Goal: Transaction & Acquisition: Download file/media

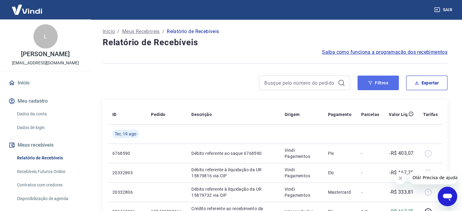
click at [384, 84] on button "Filtros" at bounding box center [378, 83] width 41 height 15
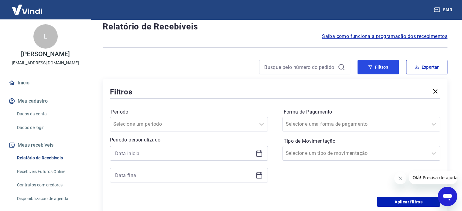
scroll to position [30, 0]
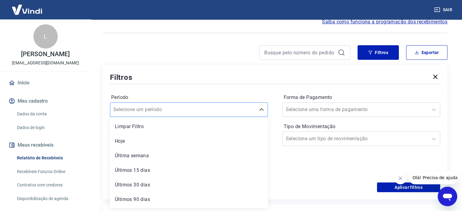
click at [199, 116] on div "Selecione um período" at bounding box center [189, 109] width 158 height 15
click at [210, 70] on div "Filtros Período option Limpar Filtro focused, 1 of 7. 7 results available. Use …" at bounding box center [275, 132] width 345 height 135
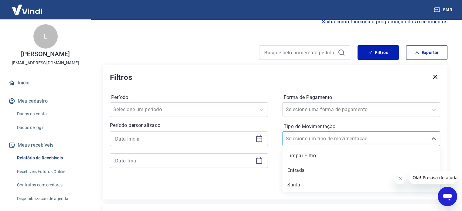
click at [379, 144] on div "Selecione um tipo de movimentação" at bounding box center [355, 138] width 145 height 11
click at [295, 171] on div "Entrada" at bounding box center [362, 170] width 158 height 12
click at [310, 109] on input "Forma de Pagamento" at bounding box center [316, 109] width 61 height 7
click at [248, 47] on div at bounding box center [227, 52] width 248 height 15
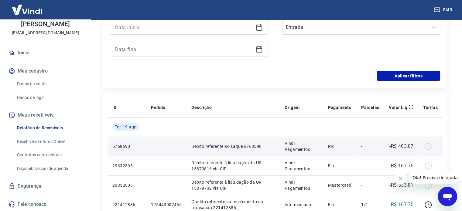
scroll to position [61, 0]
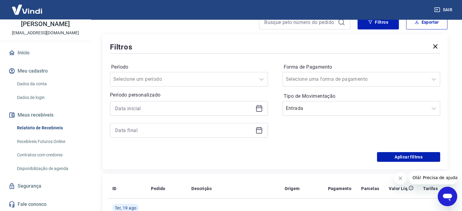
click at [448, 196] on icon "Abrir janela de mensagens" at bounding box center [447, 197] width 9 height 7
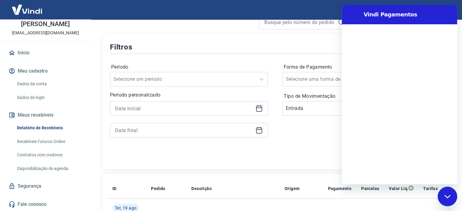
scroll to position [0, 0]
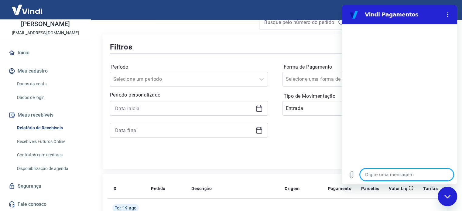
type textarea "C"
type textarea "x"
type textarea "Co"
type textarea "x"
type textarea "Com"
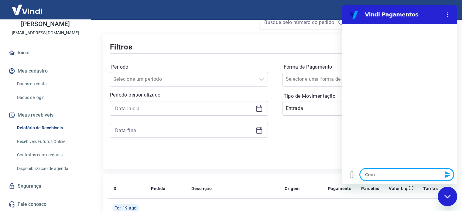
type textarea "x"
type textarea "Como"
type textarea "x"
type textarea "Como"
type textarea "x"
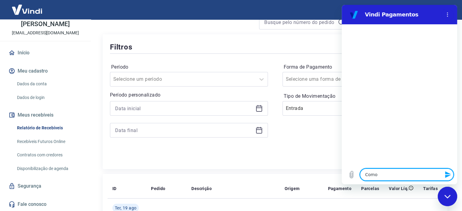
type textarea "Como f"
type textarea "x"
type textarea "Como fa"
type textarea "x"
type textarea "Como faç"
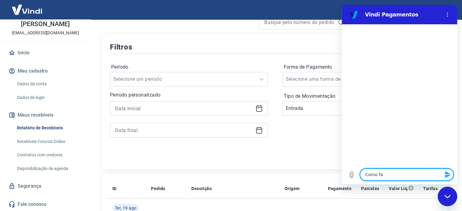
type textarea "x"
type textarea "Como faço"
type textarea "x"
type textarea "Como faço"
type textarea "x"
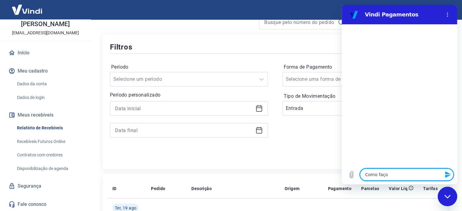
type textarea "Como faço p"
type textarea "x"
type textarea "Como faço"
type textarea "x"
type textarea "Como faço"
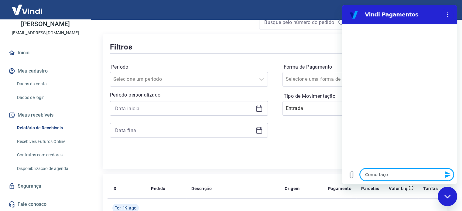
type textarea "x"
type textarea "Como faç"
type textarea "x"
type textarea "Como fa"
type textarea "x"
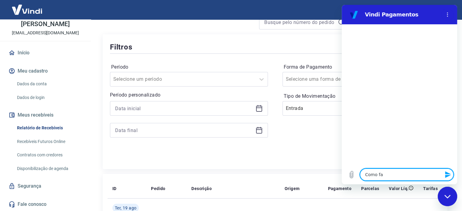
type textarea "Como f"
type textarea "x"
type textarea "Como"
type textarea "x"
type textarea "Como"
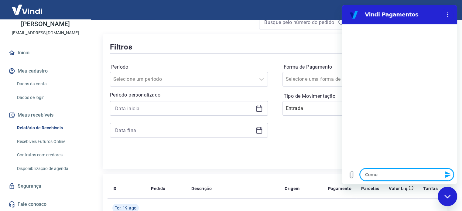
type textarea "x"
type textarea "Com"
type textarea "x"
type textarea "Co"
type textarea "x"
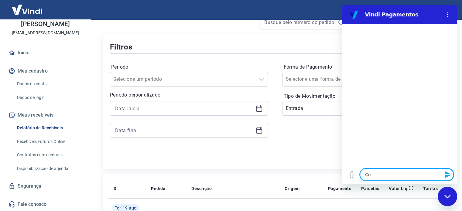
type textarea "C"
type textarea "x"
type textarea "o"
type textarea "x"
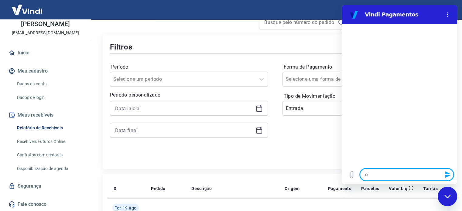
type textarea "ol"
type textarea "x"
type textarea "olá"
type textarea "x"
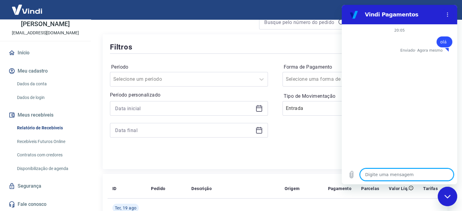
type textarea "C"
type textarea "x"
type textarea "Co"
type textarea "x"
type textarea "Com"
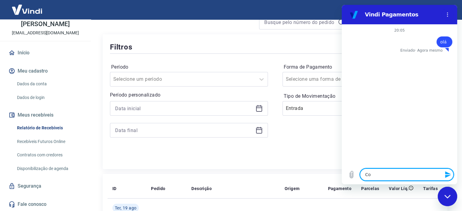
type textarea "x"
type textarea "Como"
type textarea "x"
type textarea "Como fa"
type textarea "x"
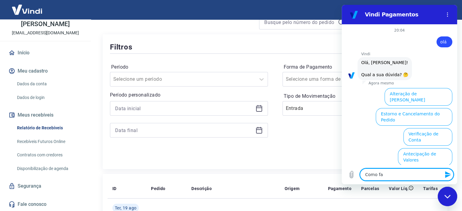
type textarea "Como faç"
type textarea "x"
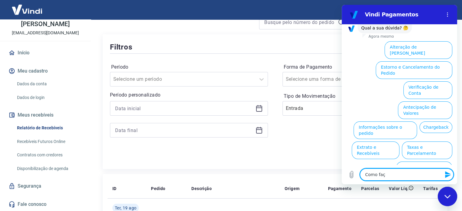
type textarea "Como fa"
type textarea "x"
type textarea "Como f"
type textarea "x"
type textarea "Como"
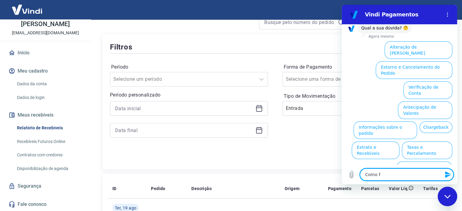
type textarea "x"
type textarea "Como"
type textarea "x"
type textarea "Com"
type textarea "x"
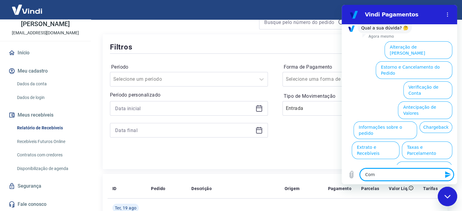
type textarea "Co"
type textarea "x"
type textarea "C"
type textarea "x"
click at [400, 142] on button "Extrato e Recebíveis" at bounding box center [376, 151] width 48 height 18
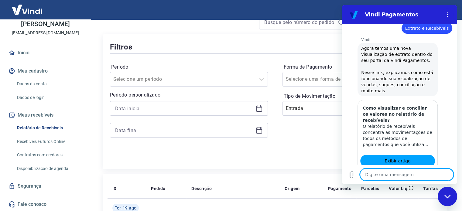
scroll to position [101, 0]
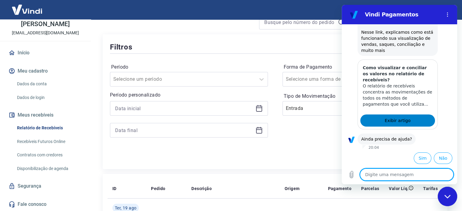
click at [386, 120] on span "Exibir artigo" at bounding box center [398, 120] width 26 height 7
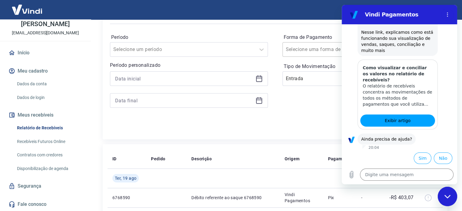
scroll to position [61, 0]
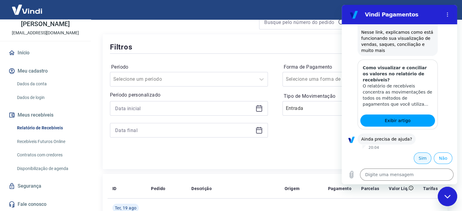
click at [417, 158] on button "Sim" at bounding box center [423, 159] width 18 height 12
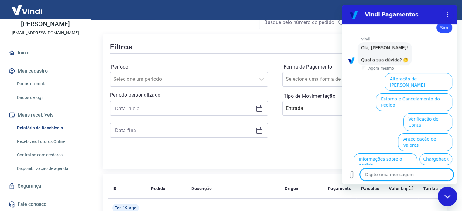
scroll to position [259, 0]
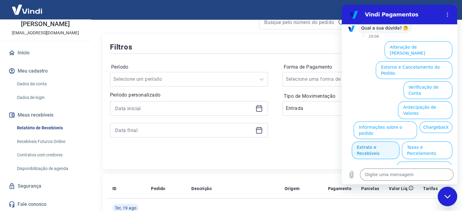
click at [400, 142] on button "Extrato e Recebíveis" at bounding box center [376, 151] width 48 height 18
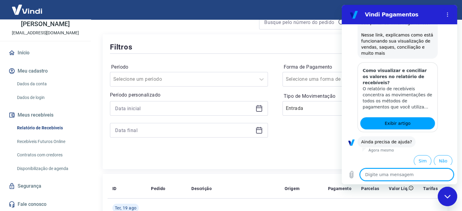
scroll to position [314, 0]
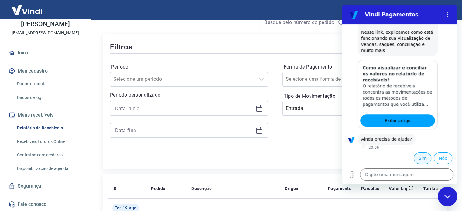
click at [415, 156] on button "Sim" at bounding box center [423, 159] width 18 height 12
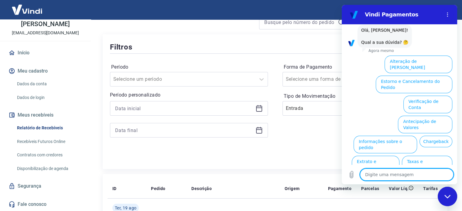
scroll to position [471, 0]
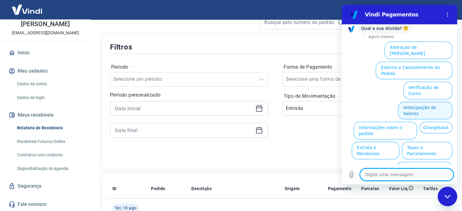
click at [420, 102] on button "Antecipação de Valores" at bounding box center [425, 111] width 54 height 18
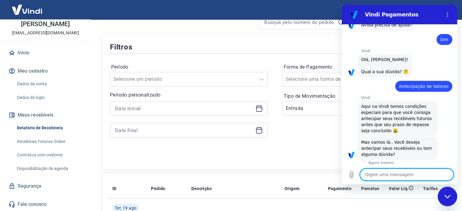
scroll to position [457, 0]
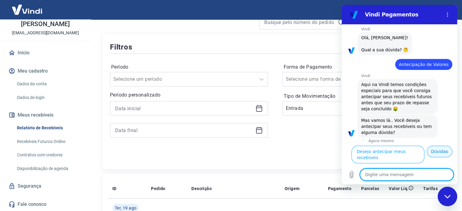
click at [433, 157] on button "Dúvidas" at bounding box center [440, 152] width 26 height 12
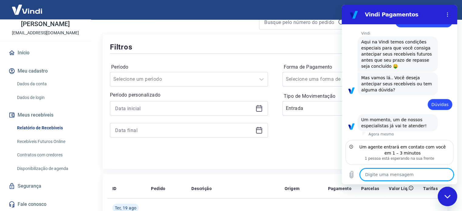
scroll to position [486, 0]
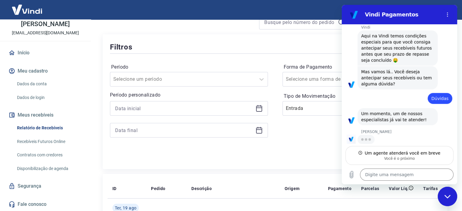
click at [256, 155] on div "Aplicar filtros" at bounding box center [275, 157] width 330 height 10
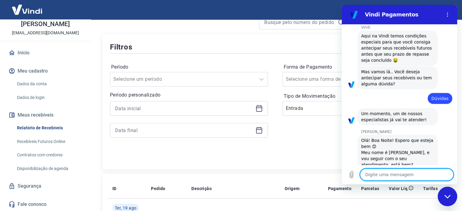
type textarea "x"
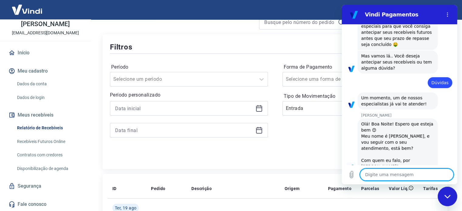
scroll to position [515, 0]
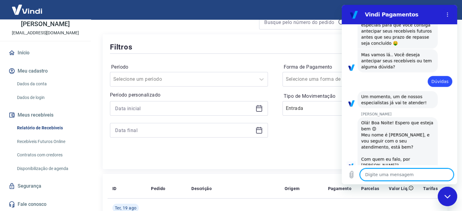
click at [387, 174] on textarea at bounding box center [407, 175] width 94 height 12
type textarea "B"
type textarea "x"
type textarea "Bo"
type textarea "x"
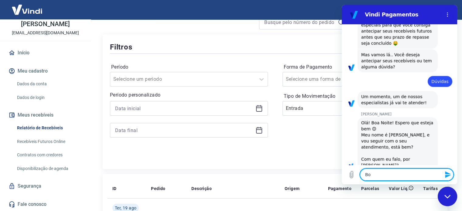
type textarea "Boa"
type textarea "x"
type textarea "Boa"
type textarea "x"
type textarea "Boa n"
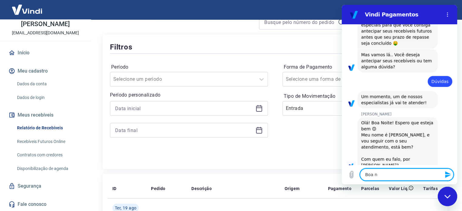
type textarea "x"
type textarea "Boa no"
type textarea "x"
type textarea "Boa noi"
type textarea "x"
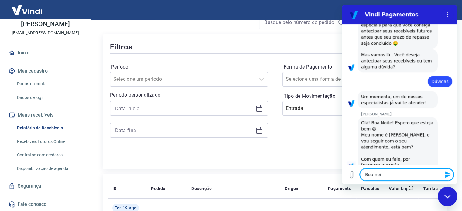
type textarea "Boa noit"
type textarea "x"
type textarea "Boa noite"
type textarea "x"
type textarea "Boa noite,"
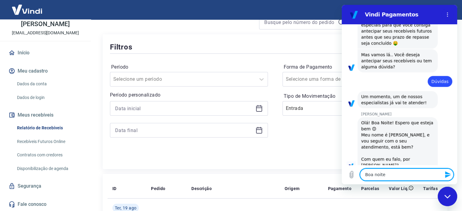
type textarea "x"
type textarea "Boa noite,"
type textarea "x"
type textarea "Boa noite, M"
type textarea "x"
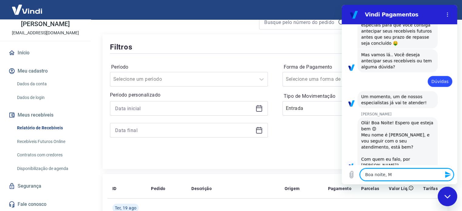
type textarea "Boa noite, Ma"
type textarea "x"
type textarea "Boa noite, Mar"
type textarea "x"
type textarea "Boa noite, [PERSON_NAME]"
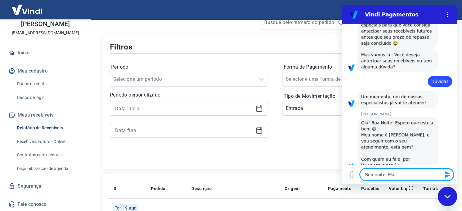
type textarea "x"
type textarea "Boa noite, [PERSON_NAME]"
type textarea "x"
type textarea "Boa noite, [PERSON_NAME]"
type textarea "x"
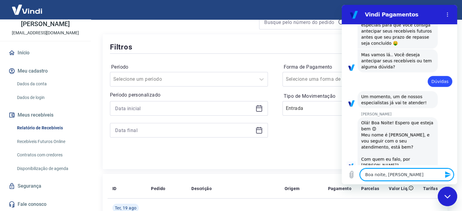
type textarea "Boa noite, [PERSON_NAME]"
type textarea "x"
type textarea "Boa noite, [PERSON_NAME]!"
type textarea "x"
type textarea "Boa noite, [PERSON_NAME]!"
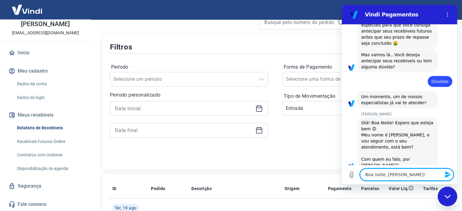
type textarea "x"
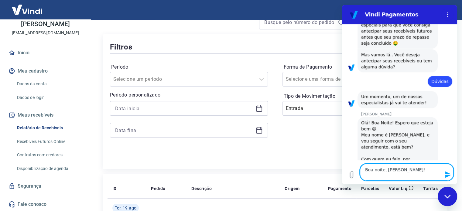
type textarea "Boa noite, [PERSON_NAME]! M"
type textarea "x"
type textarea "Boa noite, [PERSON_NAME]! Me"
type textarea "x"
type textarea "Boa noite, [PERSON_NAME]! Meu"
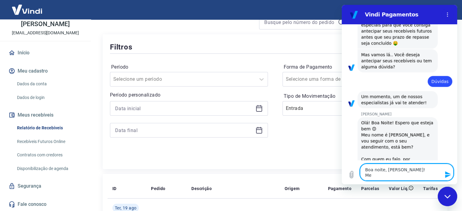
type textarea "x"
type textarea "Boa noite, [PERSON_NAME]! Meu"
type textarea "x"
type textarea "Boa noite, [PERSON_NAME]! Meu n"
type textarea "x"
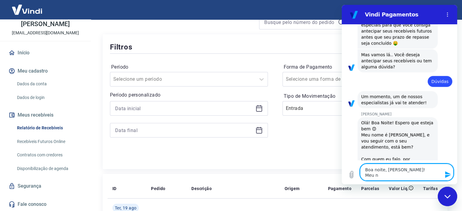
type textarea "Boa noite, [PERSON_NAME]! Meu no"
type textarea "x"
type textarea "Boa noite, [PERSON_NAME]! Meu nom"
type textarea "x"
type textarea "Boa noite, [PERSON_NAME]! Meu nome"
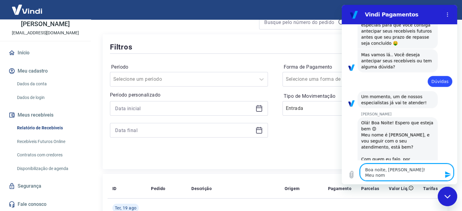
type textarea "x"
type textarea "Boa noite, [PERSON_NAME]! Meu nome"
type textarea "x"
type textarea "Boa noite, [PERSON_NAME]! Meu nome é"
type textarea "x"
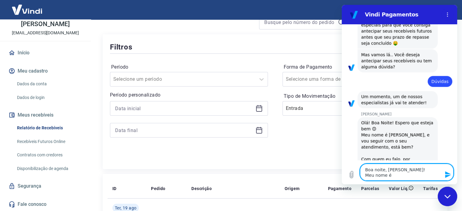
type textarea "Boa noite, [PERSON_NAME]! Meu nome é"
type textarea "x"
type textarea "Boa noite, [PERSON_NAME]! Meu nome é L"
type textarea "x"
type textarea "Boa noite, [PERSON_NAME]! Meu nome é Lu"
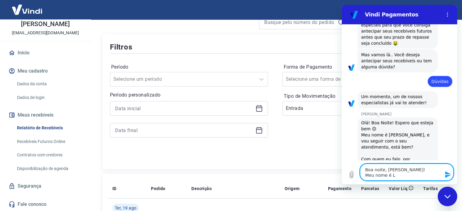
type textarea "x"
type textarea "Boa noite, [PERSON_NAME]! Meu nome é [PERSON_NAME]"
type textarea "x"
type textarea "Boa noite, [PERSON_NAME]! Meu nome é [GEOGRAPHIC_DATA]"
type textarea "x"
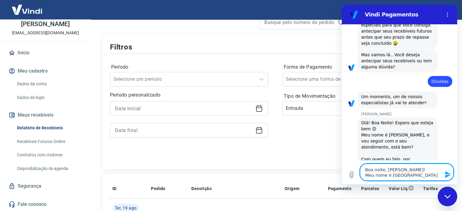
type textarea "Boa noite, [PERSON_NAME]! Meu nome é [PERSON_NAME]"
type textarea "x"
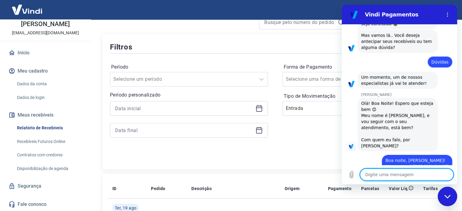
scroll to position [536, 0]
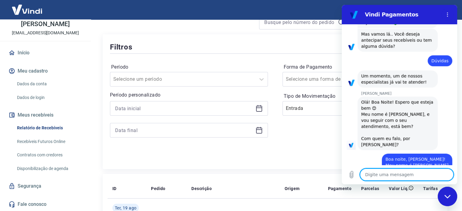
type textarea "x"
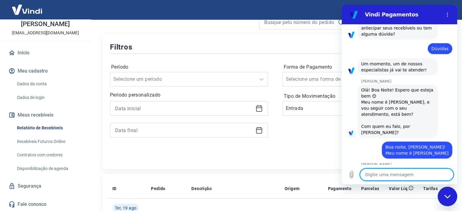
scroll to position [548, 0]
type textarea "G"
type textarea "x"
type textarea "Go"
type textarea "x"
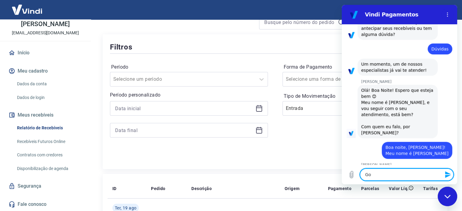
type textarea "Gos"
type textarea "x"
type textarea "Gost"
type textarea "x"
type textarea "Gosta"
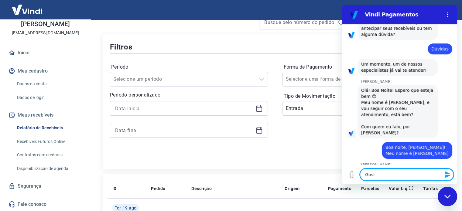
type textarea "x"
type textarea "Gostar"
type textarea "x"
type textarea "Gostari"
type textarea "x"
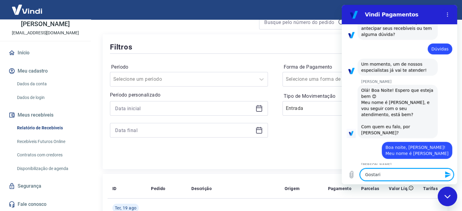
type textarea "Gostaria"
type textarea "x"
type textarea "Gostaria"
type textarea "x"
type textarea "Gostaria d"
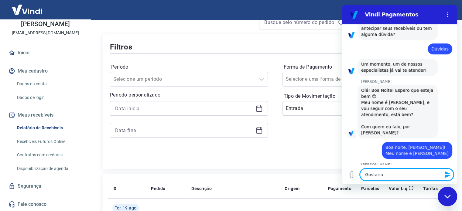
type textarea "x"
type textarea "Gostaria de"
type textarea "x"
type textarea "Gostaria de"
type textarea "x"
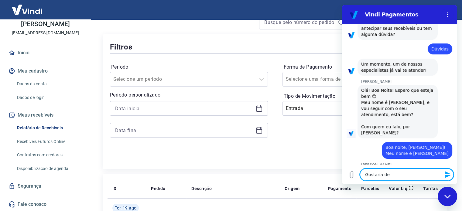
type textarea "Gostaria de s"
type textarea "x"
type textarea "Gostaria de sa"
type textarea "x"
type textarea "Gostaria de sab"
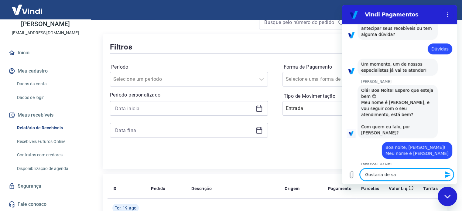
type textarea "x"
type textarea "Gostaria de sabe"
type textarea "x"
type textarea "Gostaria de saber"
type textarea "x"
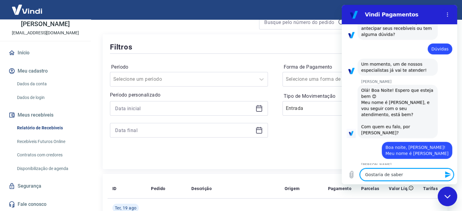
type textarea "Gostaria de saber c"
type textarea "x"
type textarea "Gostaria de saber co"
type textarea "x"
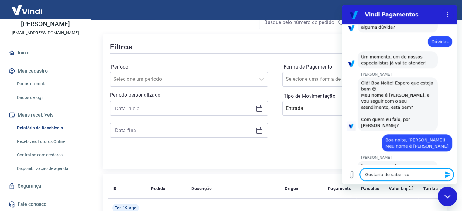
type textarea "Gostaria de saber com"
type textarea "x"
type textarea "Gostaria de saber como"
type textarea "x"
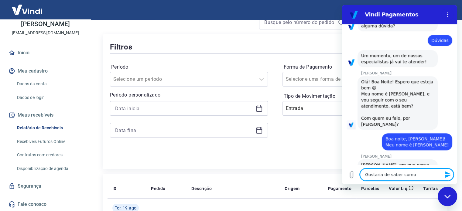
type textarea "Gostaria de saber como"
type textarea "x"
type textarea "Gostaria de saber como f"
type textarea "x"
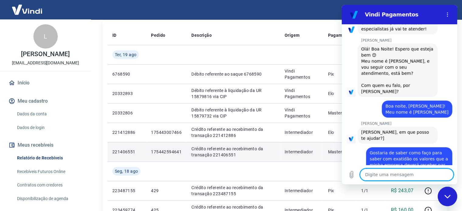
scroll to position [182, 0]
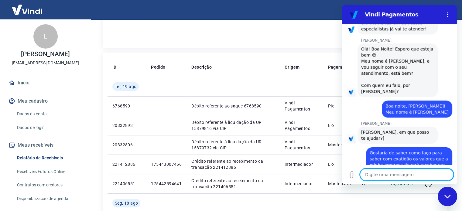
click at [393, 177] on textarea at bounding box center [407, 175] width 94 height 12
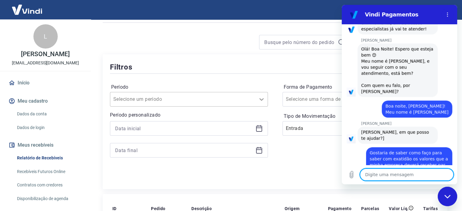
scroll to position [30, 0]
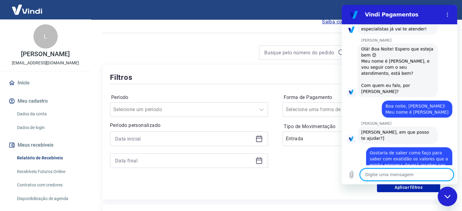
click at [380, 177] on textarea at bounding box center [407, 175] width 94 height 12
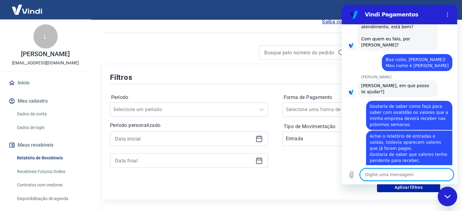
scroll to position [637, 0]
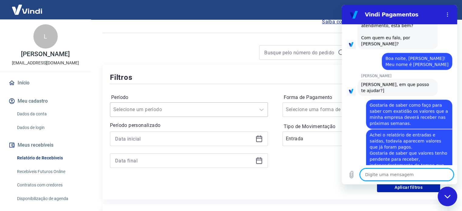
click at [202, 113] on div at bounding box center [182, 109] width 139 height 9
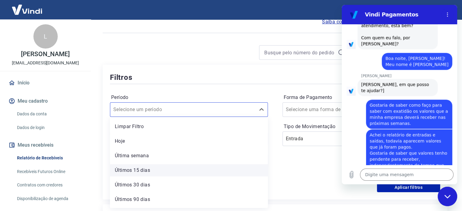
scroll to position [13, 0]
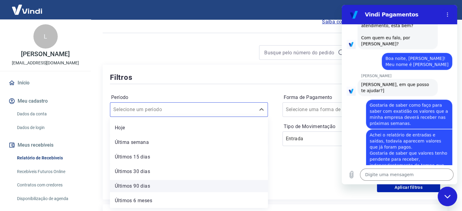
click at [146, 189] on div "Últimos 90 dias" at bounding box center [189, 186] width 158 height 12
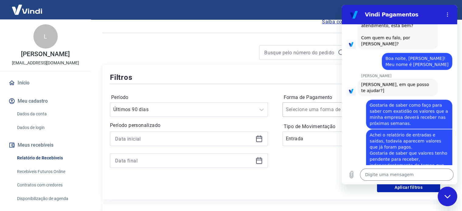
click at [297, 112] on input "Forma de Pagamento" at bounding box center [316, 109] width 61 height 7
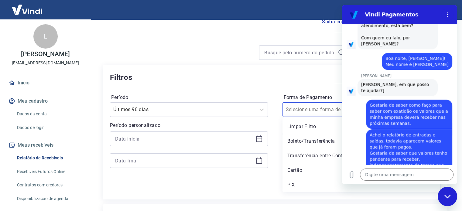
click at [287, 67] on div "Filtros Período Últimos 90 dias Período personalizado Forma de Pagamento option…" at bounding box center [275, 132] width 345 height 135
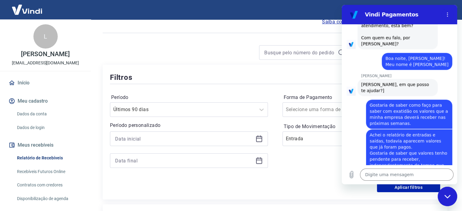
click at [365, 17] on div "Vindi Pagamentos" at bounding box center [399, 14] width 79 height 7
drag, startPoint x: 343, startPoint y: 197, endPoint x: 4, endPoint y: 15, distance: 385.0
click at [343, 197] on div "Filtros Período Últimos 90 dias Período personalizado Forma de Pagamento Seleci…" at bounding box center [275, 132] width 345 height 135
click at [444, 198] on div "Fechar janela de mensagens" at bounding box center [447, 196] width 18 height 18
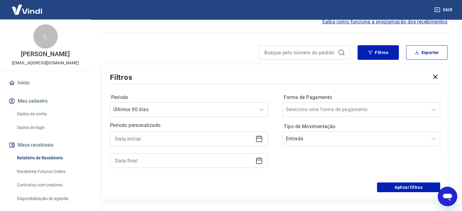
click at [445, 197] on icon "Abrir janela de mensagens" at bounding box center [447, 197] width 9 height 7
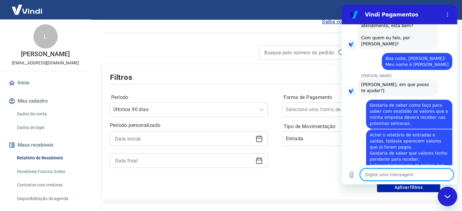
click at [445, 197] on icon "Fechar janela de mensagens" at bounding box center [448, 197] width 6 height 4
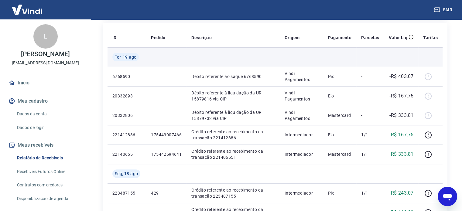
scroll to position [213, 0]
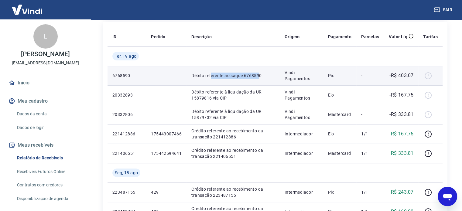
drag, startPoint x: 236, startPoint y: 73, endPoint x: 259, endPoint y: 72, distance: 23.1
click at [259, 72] on td "Débito referente ao saque 6768590" at bounding box center [233, 75] width 93 height 19
drag, startPoint x: 324, startPoint y: 71, endPoint x: 346, endPoint y: 72, distance: 21.6
click at [346, 72] on tr "6768590 Débito referente ao saque 6768590 Vindi Pagamentos Pix - -R$ 403,07" at bounding box center [275, 75] width 335 height 19
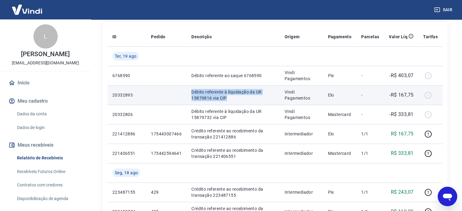
drag, startPoint x: 187, startPoint y: 92, endPoint x: 265, endPoint y: 99, distance: 78.1
click at [265, 99] on td "Débito referente à liquidação da UR 15879816 via CIP" at bounding box center [233, 94] width 93 height 19
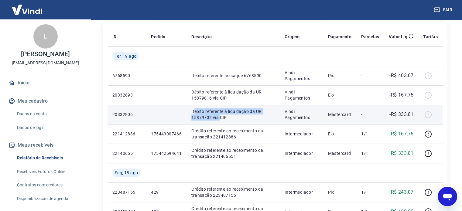
drag, startPoint x: 194, startPoint y: 111, endPoint x: 219, endPoint y: 115, distance: 25.2
click at [219, 115] on p "Débito referente à liquidação da UR 15879732 via CIP" at bounding box center [233, 114] width 84 height 12
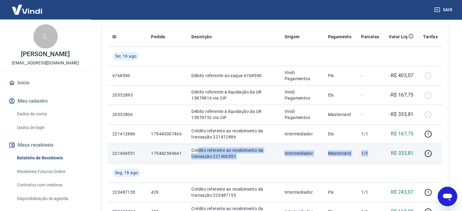
drag, startPoint x: 199, startPoint y: 149, endPoint x: 370, endPoint y: 155, distance: 171.2
click at [370, 155] on tr "221406551 175442594641 Crédito referente ao recebimento da transação 221406551 …" at bounding box center [275, 153] width 335 height 19
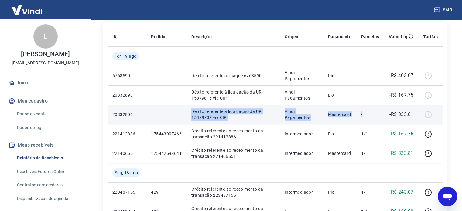
drag, startPoint x: 191, startPoint y: 114, endPoint x: 366, endPoint y: 117, distance: 175.7
click at [366, 117] on tr "20332806 Débito referente à liquidação da UR 15879732 via CIP Vindi Pagamentos …" at bounding box center [275, 114] width 335 height 19
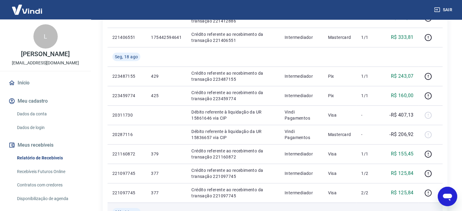
scroll to position [365, 0]
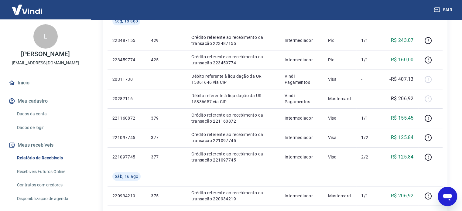
click at [449, 199] on icon "Abrir janela de mensagens" at bounding box center [447, 196] width 11 height 11
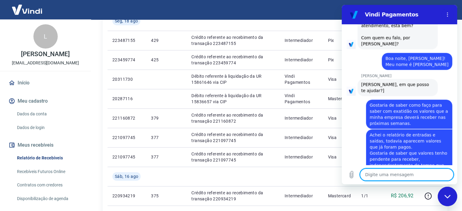
scroll to position [0, 0]
click at [448, 199] on div "Fechar janela de mensagens" at bounding box center [447, 196] width 18 height 18
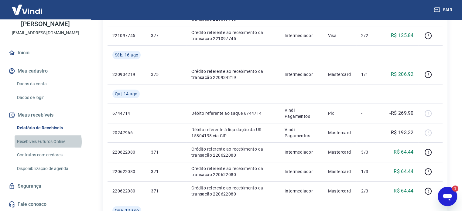
click at [48, 142] on link "Recebíveis Futuros Online" at bounding box center [49, 142] width 69 height 12
drag, startPoint x: 894, startPoint y: 371, endPoint x: 456, endPoint y: 191, distance: 473.2
click at [448, 192] on icon "Abrir janela de mensagens, 1 mensagem não lida" at bounding box center [447, 196] width 11 height 11
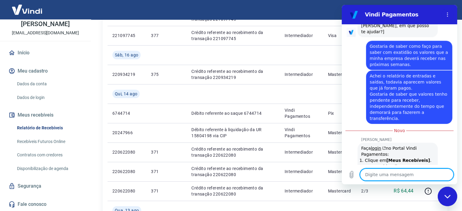
scroll to position [729, 0]
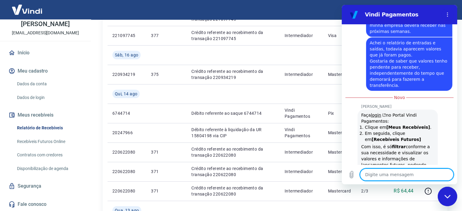
click at [380, 178] on textarea at bounding box center [407, 175] width 94 height 12
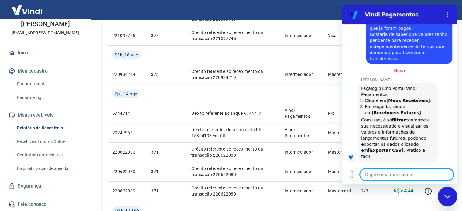
scroll to position [775, 0]
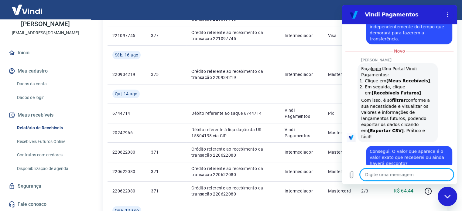
click at [390, 175] on textarea at bounding box center [407, 175] width 94 height 12
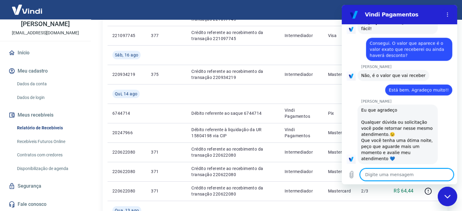
scroll to position [893, 0]
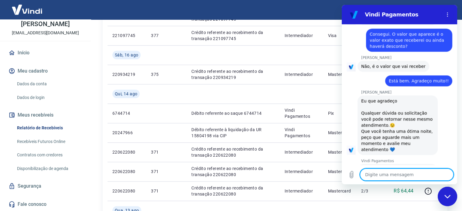
click at [405, 189] on button "Boa 👍" at bounding box center [410, 198] width 25 height 18
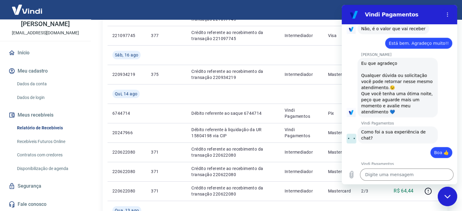
scroll to position [945, 0]
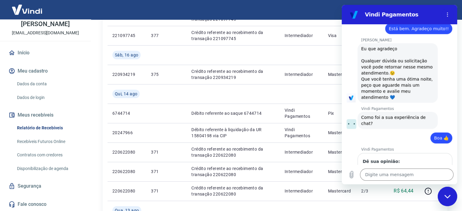
click at [430, 187] on span "Enviar" at bounding box center [435, 190] width 13 height 7
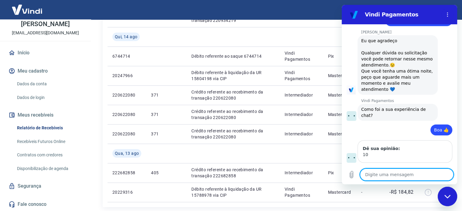
scroll to position [577, 0]
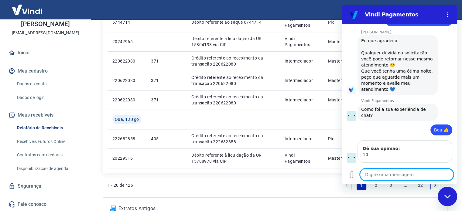
click at [383, 172] on textarea at bounding box center [407, 175] width 94 height 12
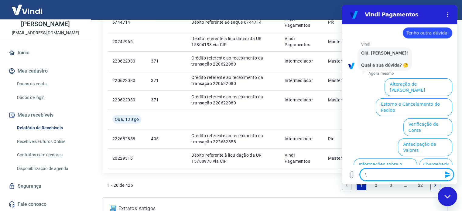
scroll to position [1124, 0]
click at [416, 139] on button "Antecipação de Valores" at bounding box center [425, 148] width 54 height 18
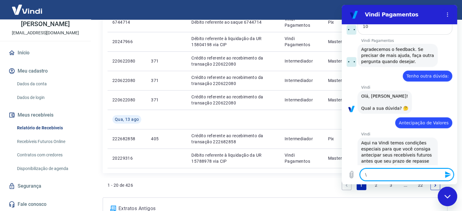
scroll to position [1110, 0]
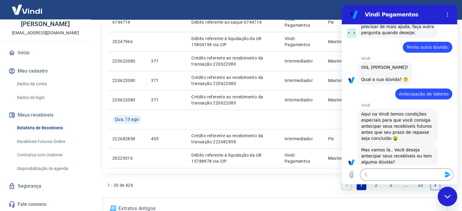
click at [432, 175] on button "Dúvidas" at bounding box center [440, 181] width 26 height 12
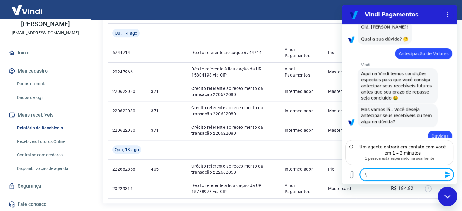
scroll to position [1150, 0]
click at [389, 176] on textarea "\" at bounding box center [407, 175] width 94 height 12
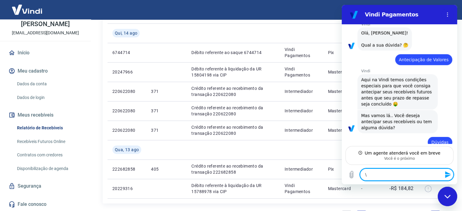
drag, startPoint x: 378, startPoint y: 176, endPoint x: 361, endPoint y: 174, distance: 17.8
click at [361, 174] on textarea "\" at bounding box center [407, 175] width 94 height 12
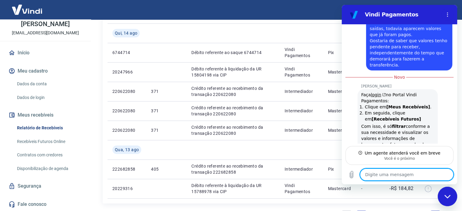
scroll to position [628, 0]
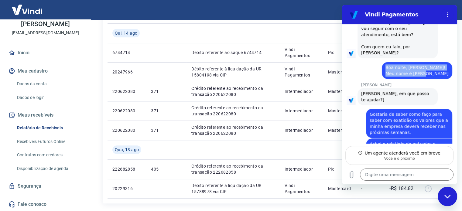
drag, startPoint x: 409, startPoint y: 54, endPoint x: 445, endPoint y: 63, distance: 37.4
click at [445, 63] on div "diz: Boa noite, [PERSON_NAME]! Meu nome é [PERSON_NAME]" at bounding box center [417, 70] width 70 height 17
copy span "Boa noite, [PERSON_NAME]! Meu nome é [PERSON_NAME]"
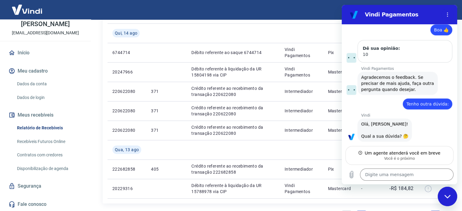
scroll to position [1144, 0]
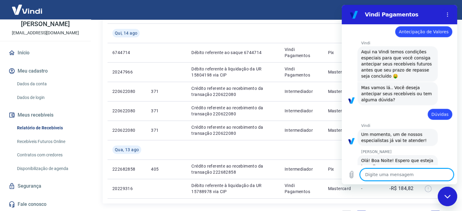
click at [387, 174] on textarea at bounding box center [407, 175] width 94 height 12
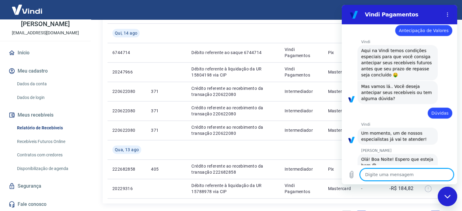
paste textarea "Boa noite, [PERSON_NAME]! Meu nome é [PERSON_NAME]"
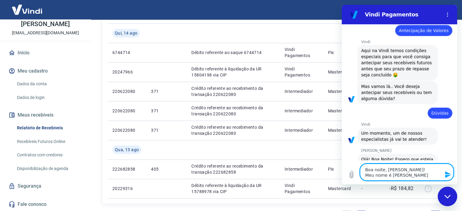
drag, startPoint x: 385, startPoint y: 170, endPoint x: 346, endPoint y: 169, distance: 38.6
click at [346, 169] on div "Digite uma mensagem Boa noite, [PERSON_NAME]! Meu nome é [PERSON_NAME]" at bounding box center [399, 172] width 115 height 24
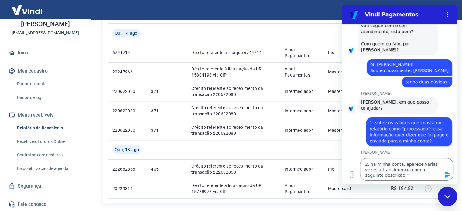
scroll to position [211, 0]
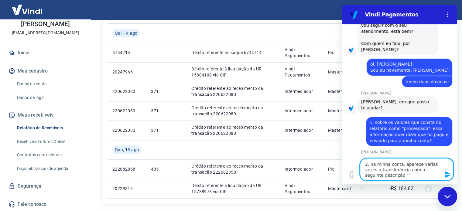
paste textarea "YAPAY PAGAMENTOS ONLINE LTDA (antecipaçao)"
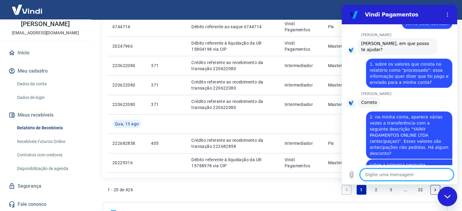
scroll to position [281, 0]
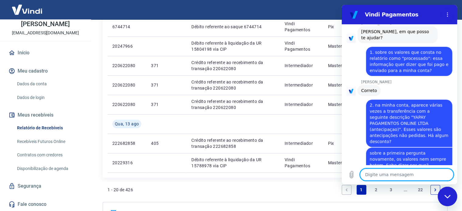
click at [391, 176] on textarea at bounding box center [407, 175] width 94 height 12
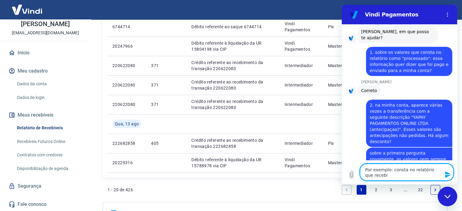
scroll to position [286, 0]
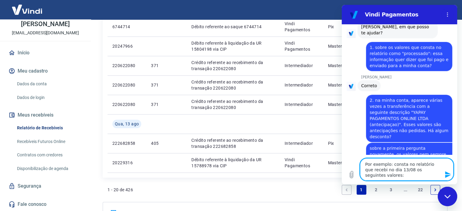
paste textarea "R$ 113,28"
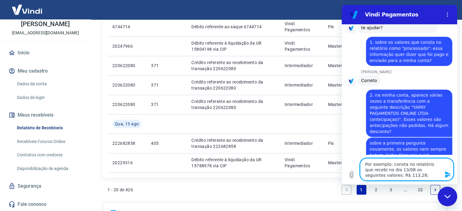
paste textarea "R$ 269,90"
paste textarea "R$ 184,82"
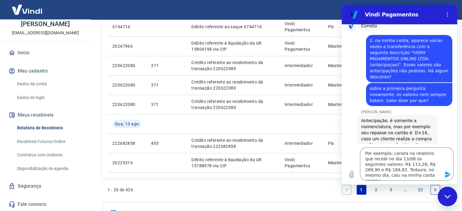
scroll to position [347, 0]
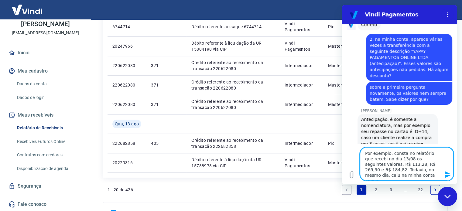
drag, startPoint x: 403, startPoint y: 170, endPoint x: 417, endPoint y: 170, distance: 14.0
click at [417, 170] on textarea "Por exemplo: consta no relatório que recebi no dia 13/08 os seguintes valores: …" at bounding box center [407, 163] width 94 height 33
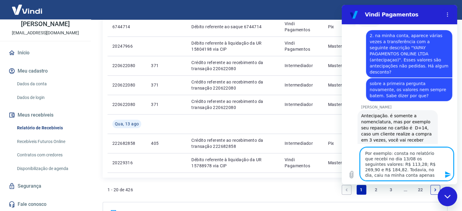
scroll to position [350, 0]
paste textarea "R$ 269,90"
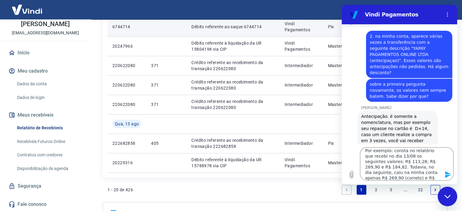
drag, startPoint x: 187, startPoint y: 48, endPoint x: 219, endPoint y: 34, distance: 34.4
click at [187, 48] on td "Débito referente à liquidação da UR 15804198 via CIP" at bounding box center [233, 45] width 93 height 19
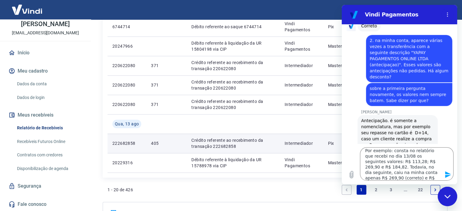
scroll to position [347, 0]
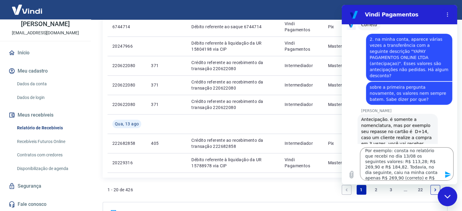
drag, startPoint x: 201, startPoint y: 18, endPoint x: 212, endPoint y: 2, distance: 19.6
click at [201, 18] on div "Sair" at bounding box center [231, 9] width 462 height 19
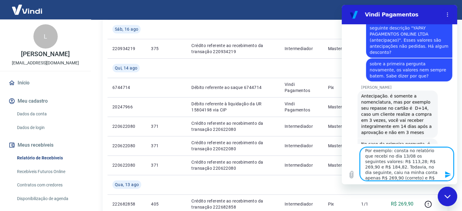
scroll to position [376, 0]
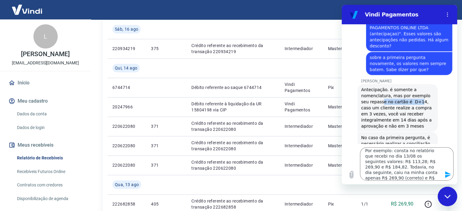
drag, startPoint x: 373, startPoint y: 77, endPoint x: 415, endPoint y: 75, distance: 42.0
click at [408, 87] on span "Antecipação. é somente a nomenclatura, mas por exemplo seu repasse no cartão é …" at bounding box center [397, 107] width 72 height 41
drag, startPoint x: 416, startPoint y: 76, endPoint x: 422, endPoint y: 84, distance: 10.0
click at [422, 87] on span "Antecipação. é somente a nomenclatura, mas por exemplo seu repasse no cartão é …" at bounding box center [397, 107] width 72 height 41
drag, startPoint x: 369, startPoint y: 92, endPoint x: 384, endPoint y: 98, distance: 16.3
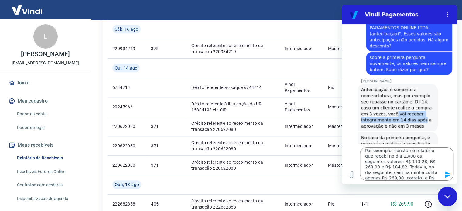
click at [384, 98] on span "Antecipação. é somente a nomenclatura, mas por exemplo seu repasse no cartão é …" at bounding box center [397, 107] width 72 height 41
drag, startPoint x: 392, startPoint y: 98, endPoint x: 412, endPoint y: 98, distance: 20.1
click at [412, 98] on span "Antecipação. é somente a nomenclatura, mas por exemplo seu repasse no cartão é …" at bounding box center [397, 107] width 72 height 41
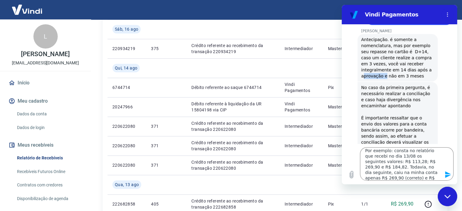
scroll to position [437, 0]
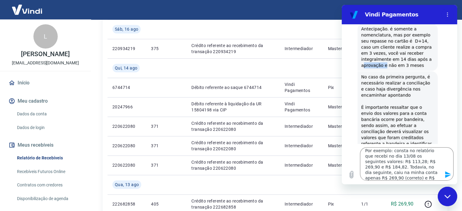
drag, startPoint x: 362, startPoint y: 53, endPoint x: 412, endPoint y: 71, distance: 53.3
click at [412, 74] on div "No caso da primeira pergunta, é necessário realizar a conciliação e caso haja d…" at bounding box center [397, 119] width 73 height 91
click at [381, 74] on div "No caso da primeira pergunta, é necessário realizar a conciliação e caso haja d…" at bounding box center [397, 119] width 73 height 91
drag, startPoint x: 406, startPoint y: 72, endPoint x: 376, endPoint y: 49, distance: 37.9
click at [376, 71] on div "[PERSON_NAME] diz: No caso da primeira pergunta, é necessário realizar a concil…" at bounding box center [398, 119] width 80 height 96
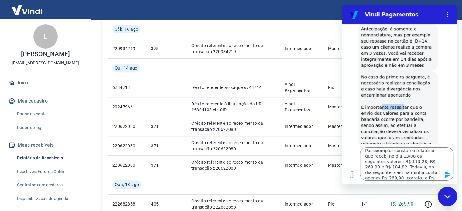
drag, startPoint x: 380, startPoint y: 84, endPoint x: 399, endPoint y: 85, distance: 19.5
click at [399, 85] on div "No caso da primeira pergunta, é necessário realizar a conciliação e caso haja d…" at bounding box center [397, 119] width 73 height 91
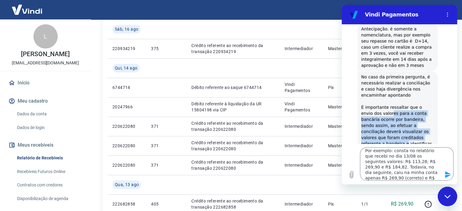
drag, startPoint x: 379, startPoint y: 91, endPoint x: 423, endPoint y: 115, distance: 50.3
click at [423, 115] on div "No caso da primeira pergunta, é necessário realizar a conciliação e caso haja d…" at bounding box center [397, 119] width 73 height 91
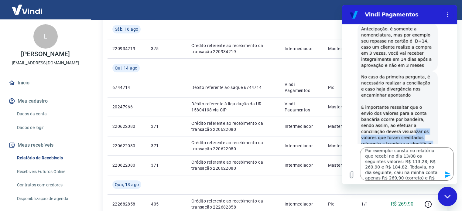
drag, startPoint x: 393, startPoint y: 132, endPoint x: 373, endPoint y: 107, distance: 32.5
click at [373, 107] on div "No caso da primeira pergunta, é necessário realizar a conciliação e caso haja d…" at bounding box center [397, 119] width 73 height 91
click at [390, 164] on textarea "Por exemplo: consta no relatório que recebi no dia 13/08 os seguintes valores: …" at bounding box center [407, 163] width 94 height 33
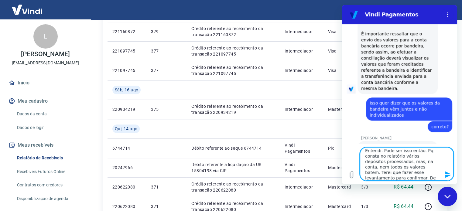
scroll to position [6, 0]
drag, startPoint x: 398, startPoint y: 178, endPoint x: 421, endPoint y: 167, distance: 25.6
click at [421, 167] on textarea "Entendi. Pode ser isso então. Pq consta no relatório vários depósitos processad…" at bounding box center [407, 163] width 94 height 33
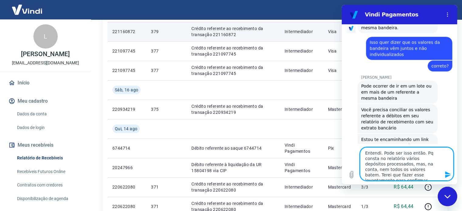
scroll to position [604, 0]
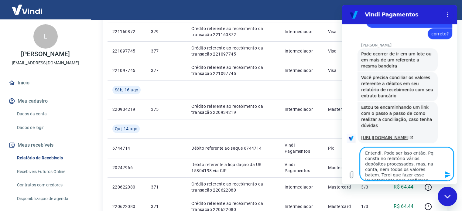
click at [382, 135] on link "[URL][DOMAIN_NAME]" at bounding box center [387, 137] width 52 height 5
click at [421, 172] on textarea "Entendi. Pode ser isso então. Pq consta no relatório vários depósitos processad…" at bounding box center [407, 163] width 94 height 33
click at [423, 172] on textarea "Entendi. Pode ser isso então. Pq consta no relatório vários depósitos processad…" at bounding box center [407, 163] width 94 height 33
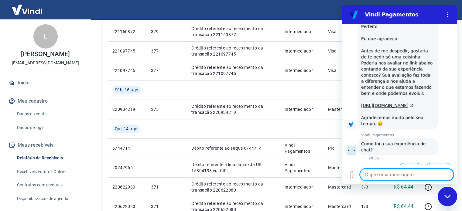
scroll to position [790, 0]
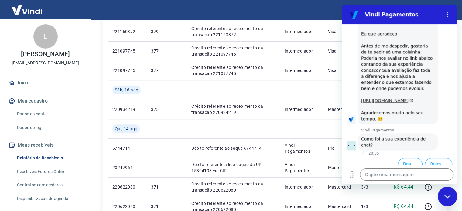
click at [395, 98] on link "[URL][DOMAIN_NAME]" at bounding box center [387, 100] width 52 height 5
click at [400, 158] on button "Boa 👍" at bounding box center [410, 167] width 25 height 18
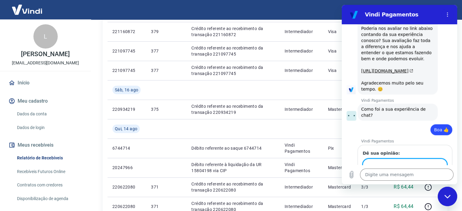
scroll to position [842, 0]
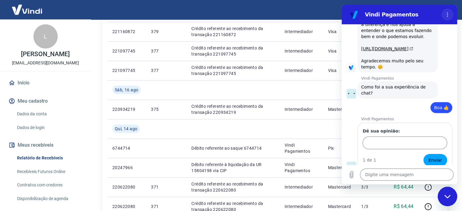
click at [449, 13] on icon "Menu de opções" at bounding box center [447, 14] width 5 height 5
drag, startPoint x: 447, startPoint y: 196, endPoint x: 444, endPoint y: 195, distance: 3.4
click at [447, 196] on icon "Fechar janela de mensagens" at bounding box center [448, 197] width 6 height 4
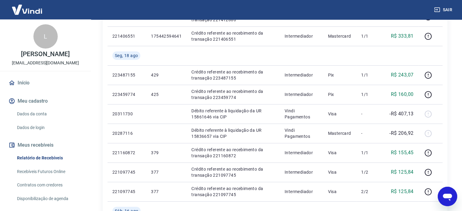
scroll to position [330, 0]
click at [44, 178] on link "Recebíveis Futuros Online" at bounding box center [49, 172] width 69 height 12
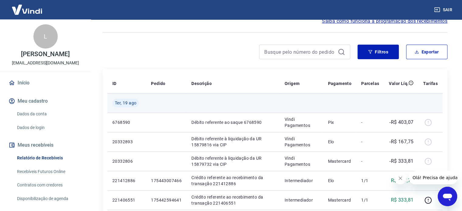
scroll to position [30, 0]
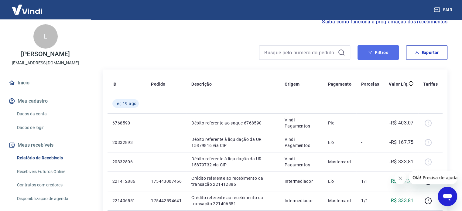
click at [367, 50] on button "Filtros" at bounding box center [378, 52] width 41 height 15
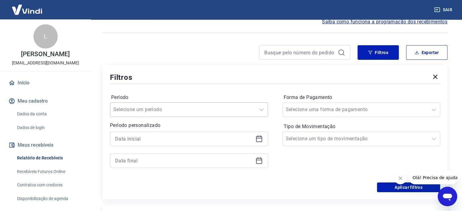
click at [204, 113] on div at bounding box center [182, 109] width 139 height 9
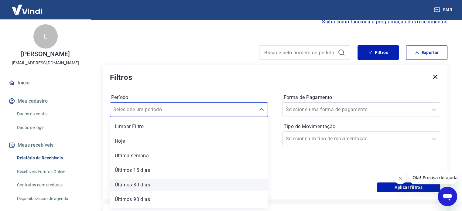
click at [147, 185] on div "Últimos 30 dias" at bounding box center [189, 185] width 158 height 12
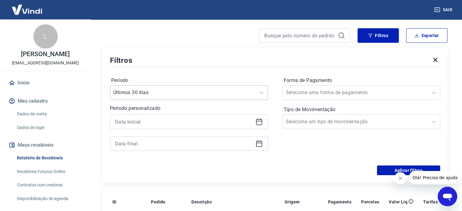
scroll to position [61, 0]
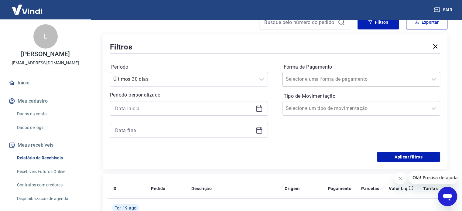
click at [335, 80] on input "Forma de Pagamento" at bounding box center [316, 79] width 61 height 7
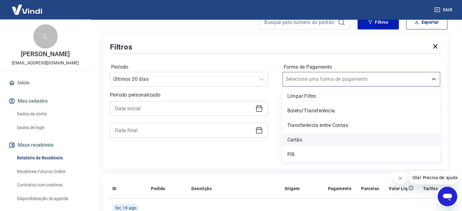
click at [306, 140] on div "Cartão" at bounding box center [362, 140] width 158 height 12
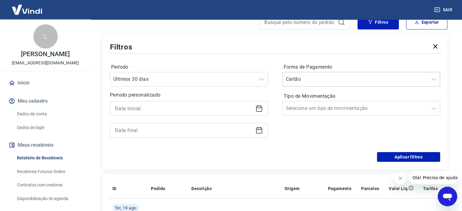
click at [326, 77] on input "Forma de Pagamento" at bounding box center [316, 79] width 61 height 7
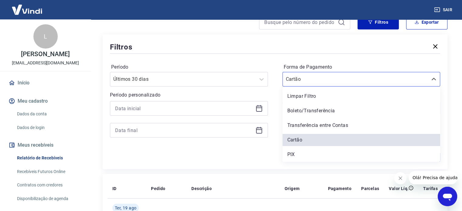
drag, startPoint x: 301, startPoint y: 151, endPoint x: 290, endPoint y: 63, distance: 88.8
click at [301, 151] on div "PIX" at bounding box center [362, 155] width 158 height 12
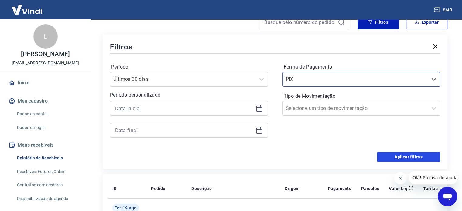
drag, startPoint x: 391, startPoint y: 154, endPoint x: 208, endPoint y: 84, distance: 196.0
click at [391, 154] on button "Aplicar filtros" at bounding box center [408, 157] width 63 height 10
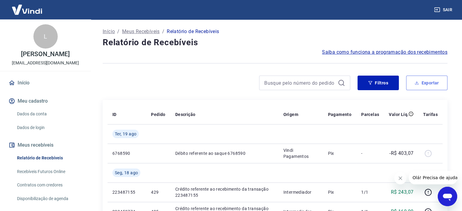
click at [429, 86] on button "Exportar" at bounding box center [426, 83] width 41 height 15
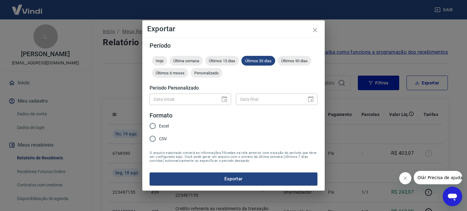
click at [153, 140] on input "CSV" at bounding box center [152, 138] width 13 height 13
radio input "true"
click at [204, 179] on button "Exportar" at bounding box center [233, 179] width 168 height 13
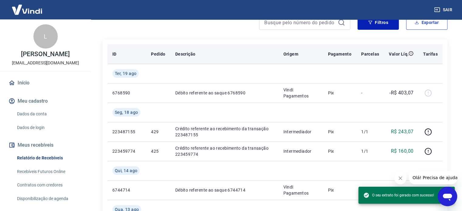
scroll to position [61, 0]
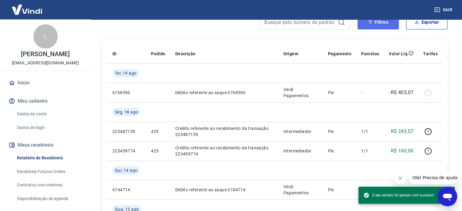
click at [376, 26] on button "Filtros" at bounding box center [378, 22] width 41 height 15
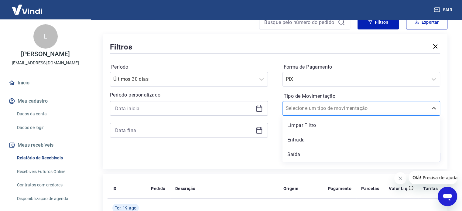
click at [326, 108] on input "Tipo de Movimentação" at bounding box center [316, 108] width 61 height 7
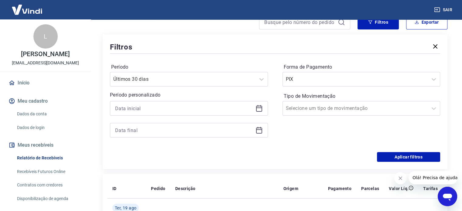
click at [250, 51] on div "Filtros" at bounding box center [275, 47] width 330 height 11
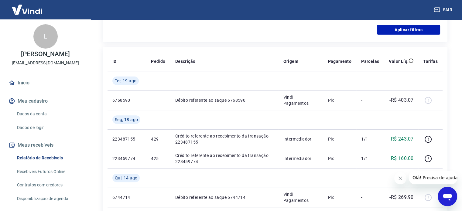
scroll to position [122, 0]
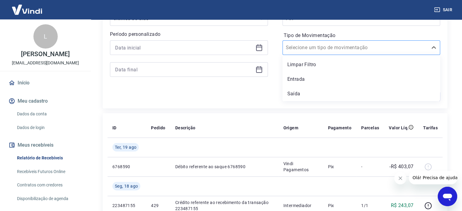
click at [319, 46] on input "Tipo de Movimentação" at bounding box center [316, 47] width 61 height 7
click at [301, 81] on div "Entrada" at bounding box center [362, 79] width 158 height 12
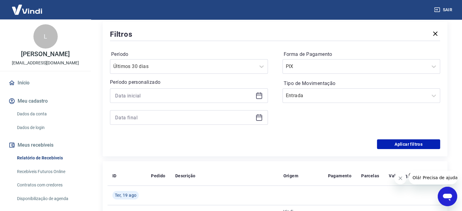
scroll to position [91, 0]
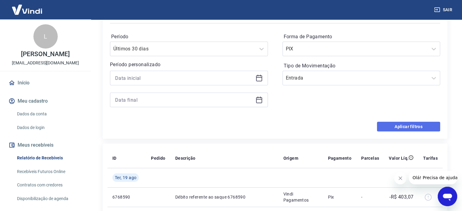
click at [386, 126] on button "Aplicar filtros" at bounding box center [408, 127] width 63 height 10
